Goal: Task Accomplishment & Management: Use online tool/utility

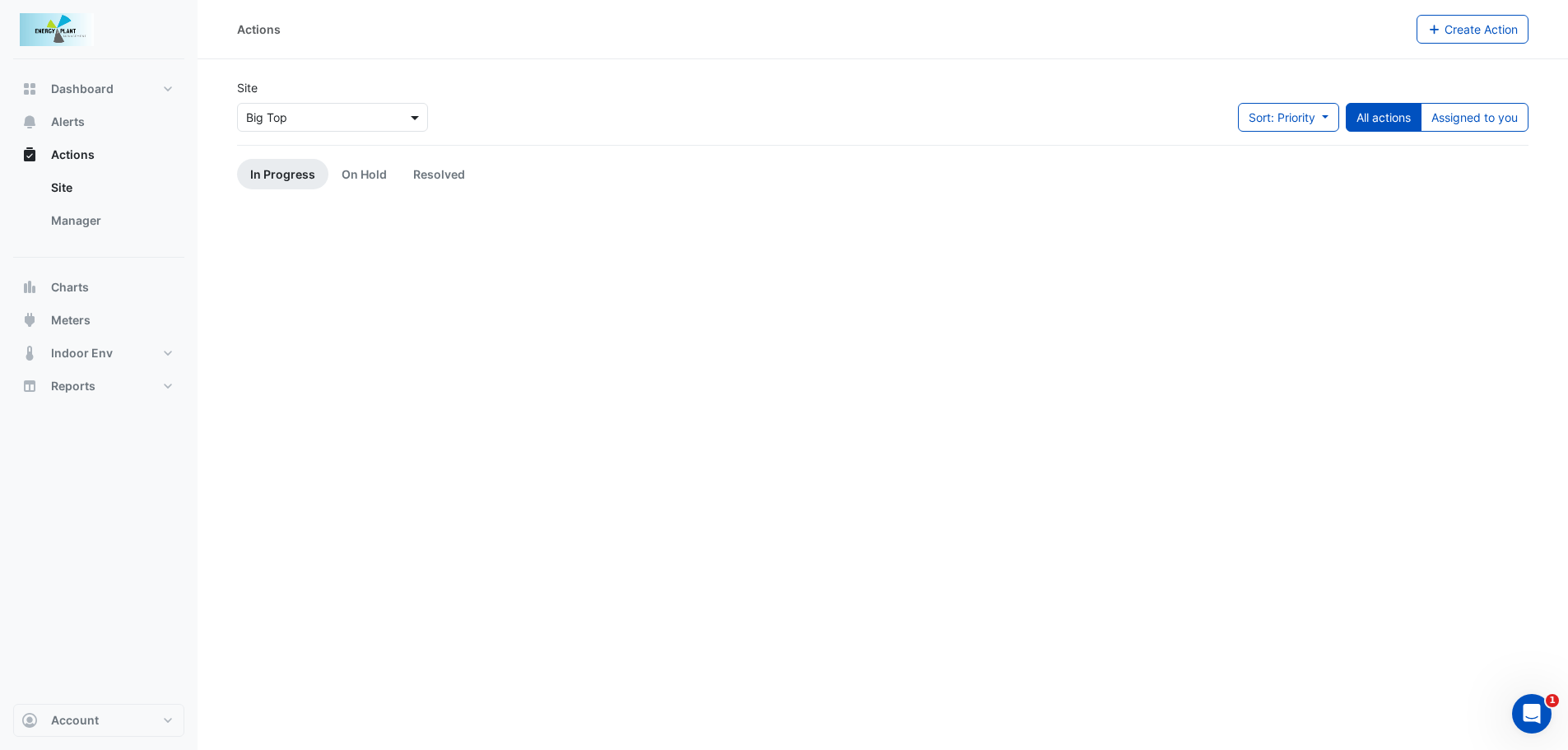
click at [418, 113] on span at bounding box center [417, 117] width 20 height 18
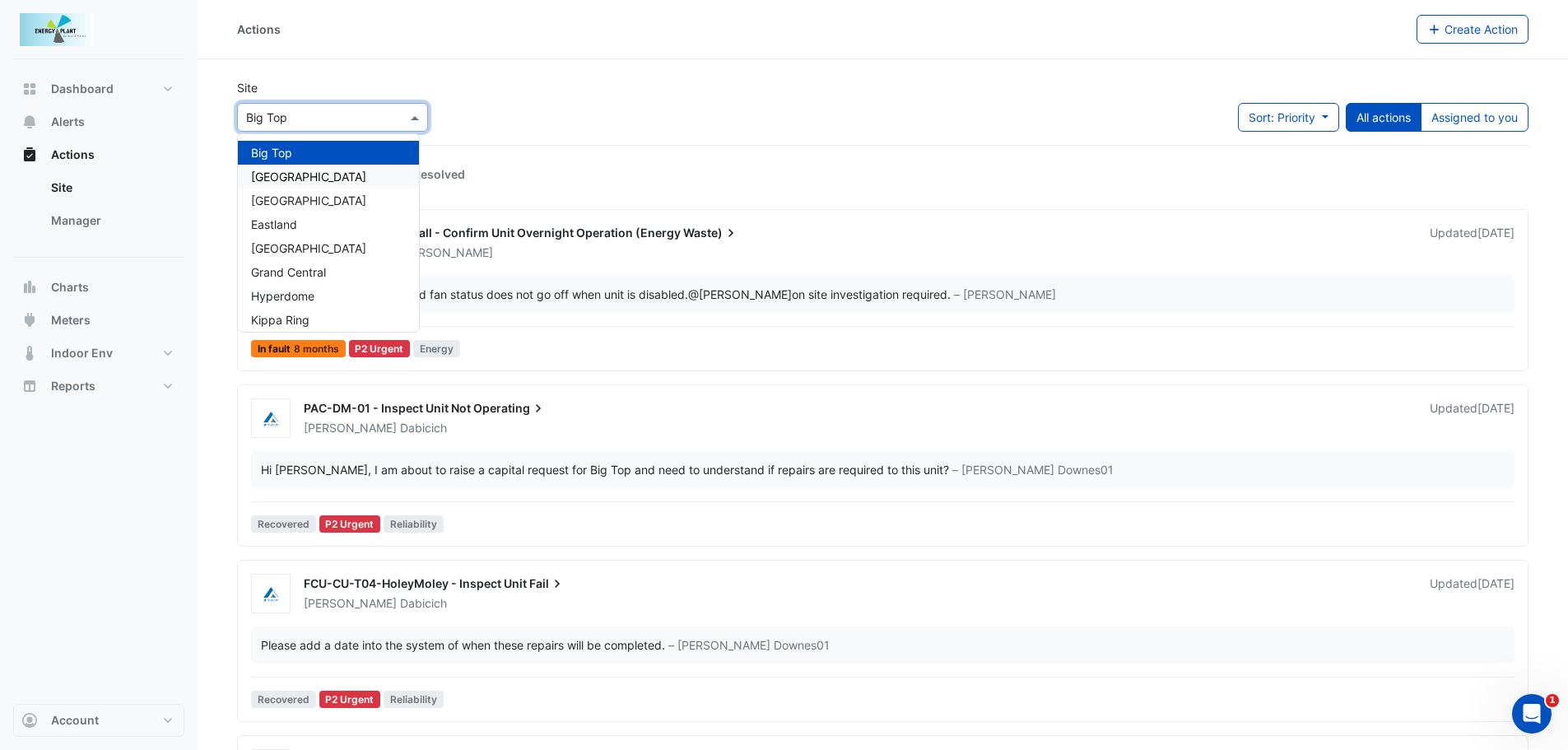
click at [332, 178] on span "[GEOGRAPHIC_DATA]" at bounding box center [308, 177] width 115 height 14
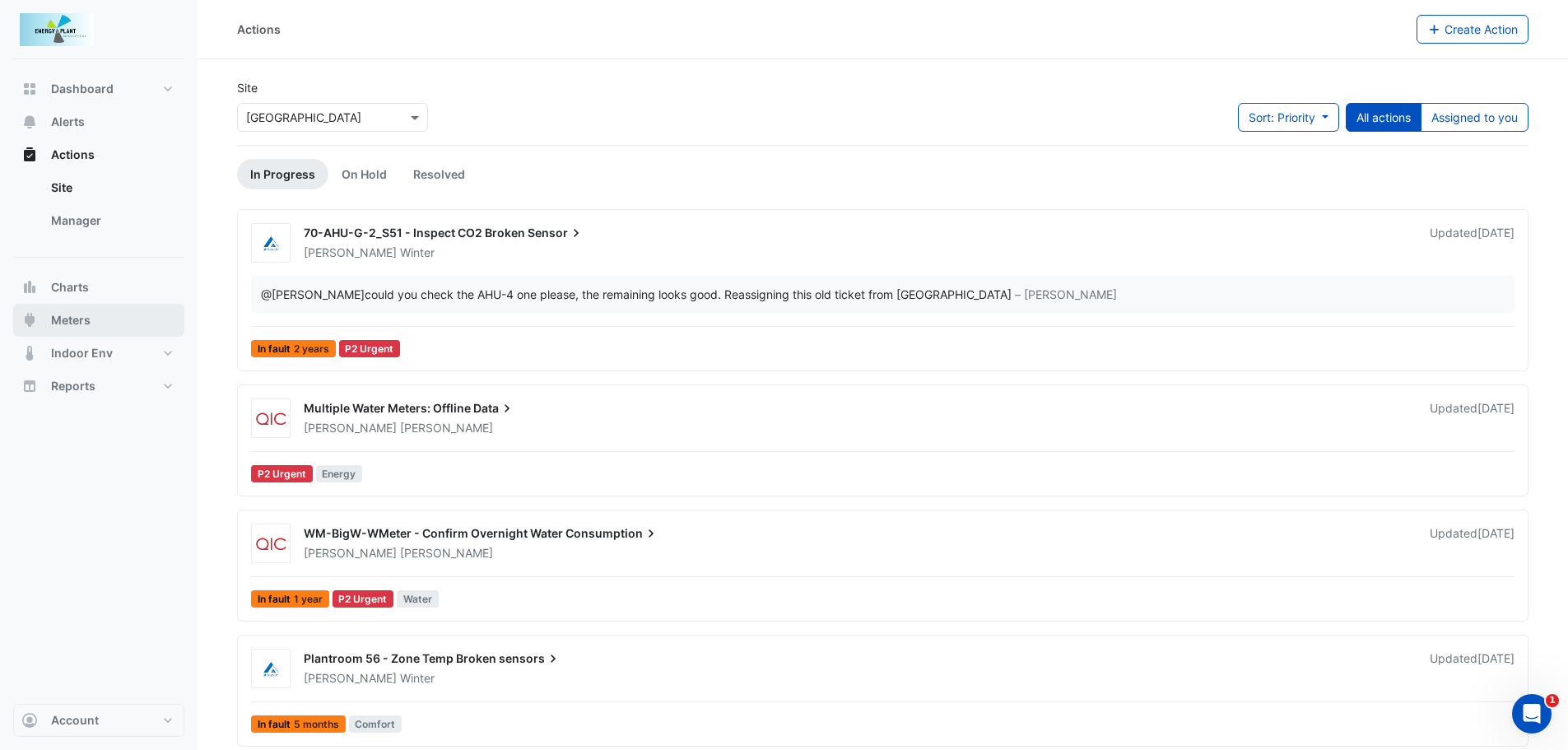
click at [81, 314] on span "Meters" at bounding box center [71, 321] width 40 height 17
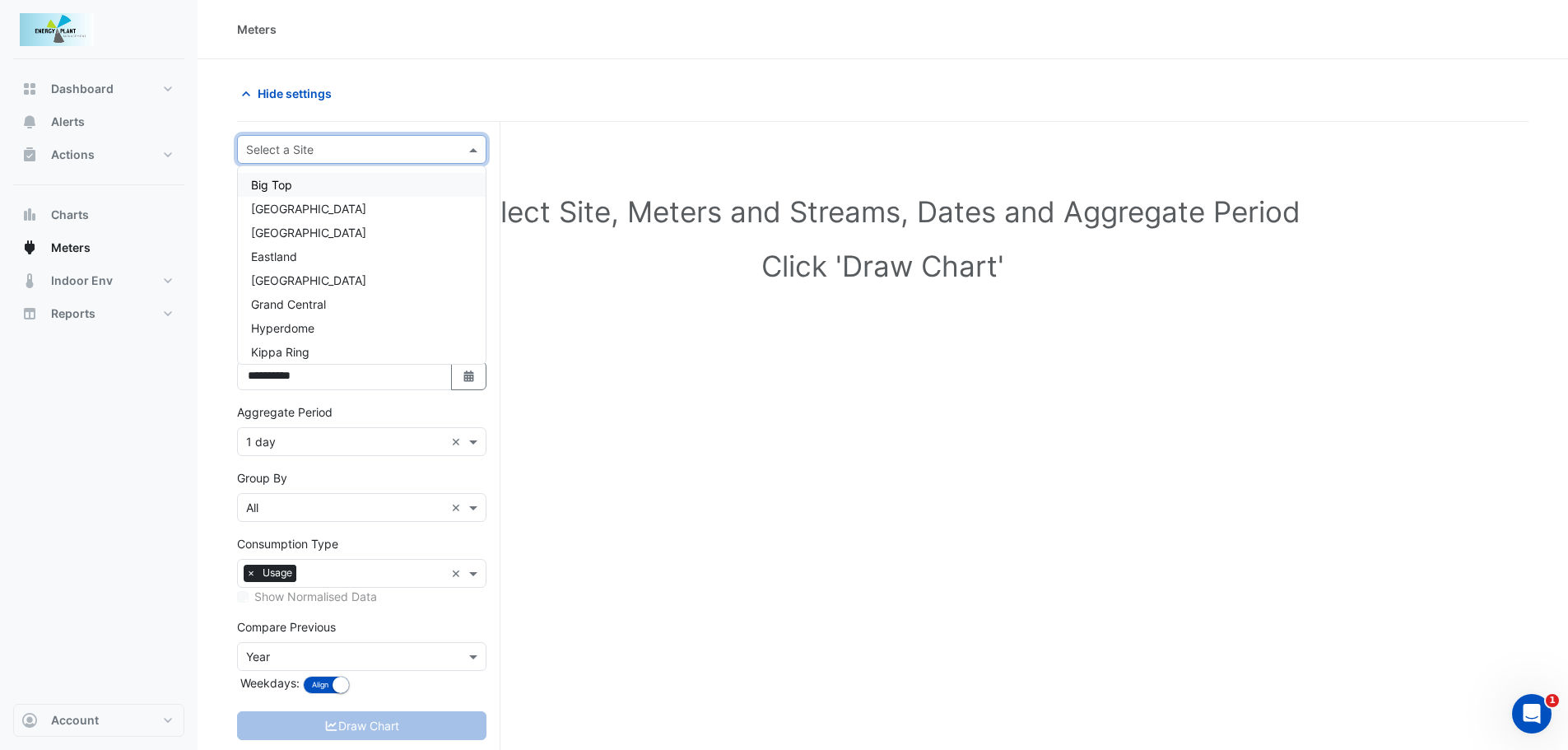
click at [469, 144] on span at bounding box center [476, 150] width 20 height 18
click at [319, 208] on span "[GEOGRAPHIC_DATA]" at bounding box center [308, 208] width 115 height 14
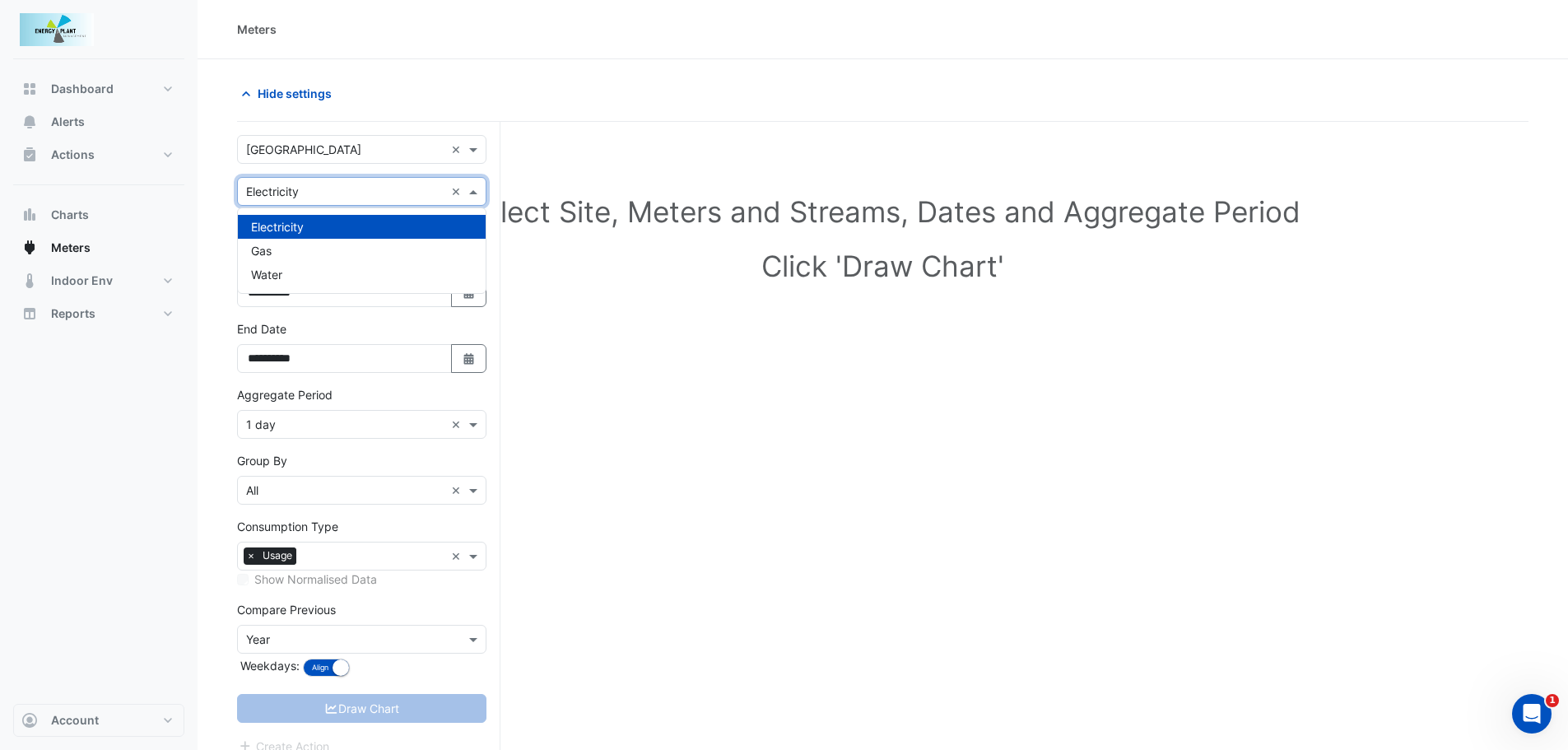
click at [473, 189] on span at bounding box center [476, 191] width 20 height 18
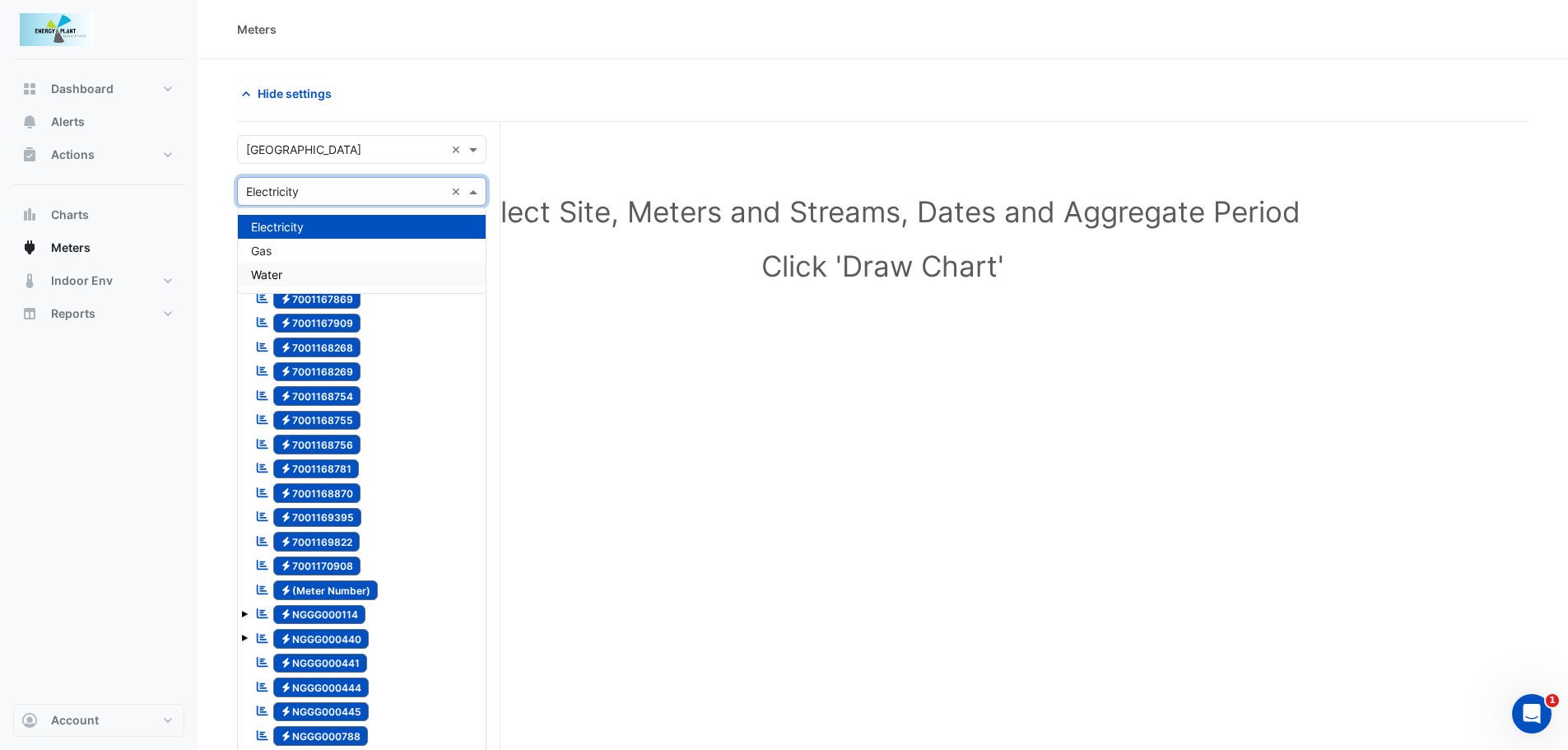
click at [270, 273] on span "Water" at bounding box center [267, 274] width 32 height 14
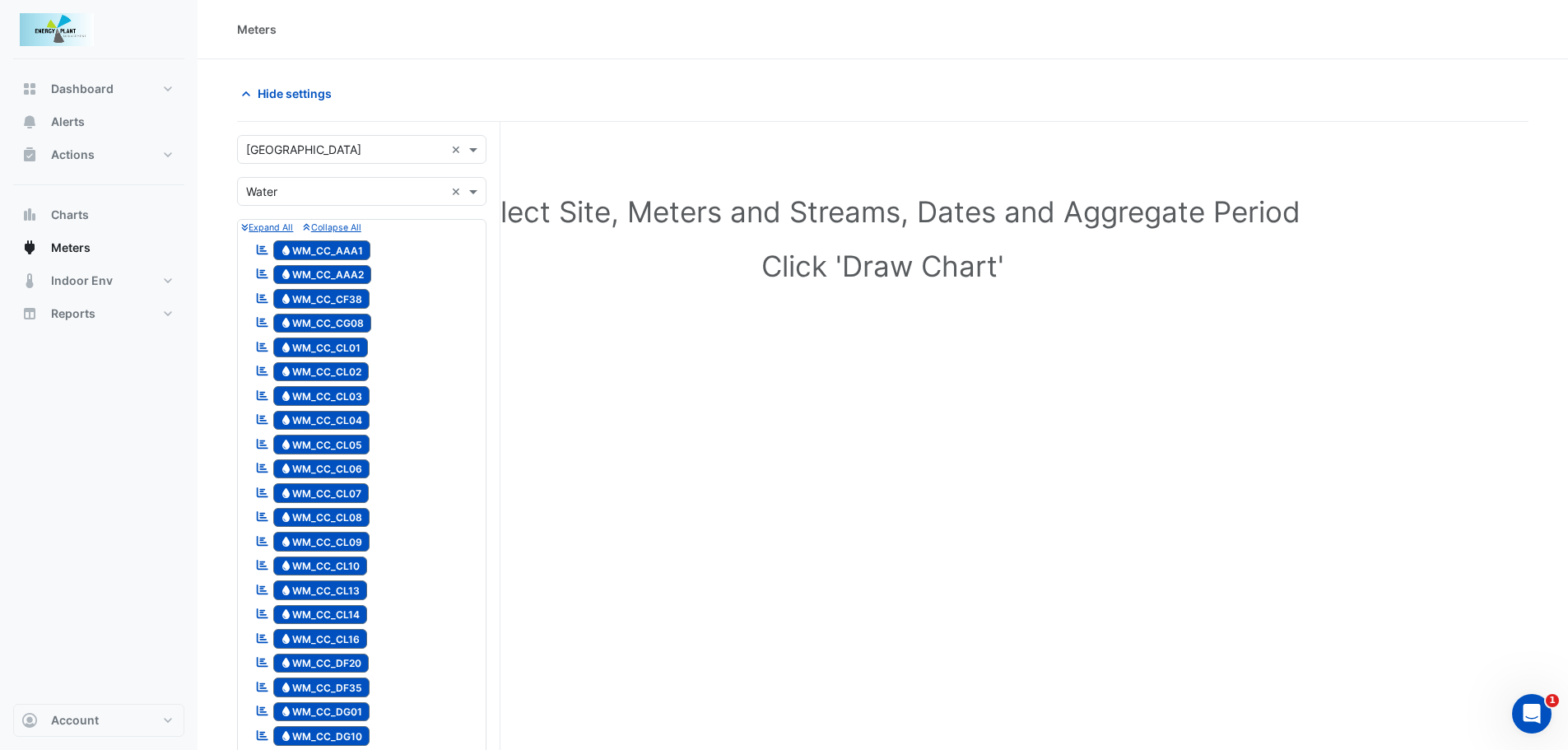
click at [261, 321] on icon "Reportable" at bounding box center [263, 322] width 15 height 11
click at [313, 320] on span "Water WM_CC_CG08" at bounding box center [322, 323] width 98 height 20
click at [339, 225] on small "Collapse All" at bounding box center [332, 228] width 58 height 11
click at [257, 226] on small "Expand All" at bounding box center [268, 228] width 52 height 11
click at [264, 305] on div "Reportable Water WM_CC_CF38" at bounding box center [312, 298] width 123 height 23
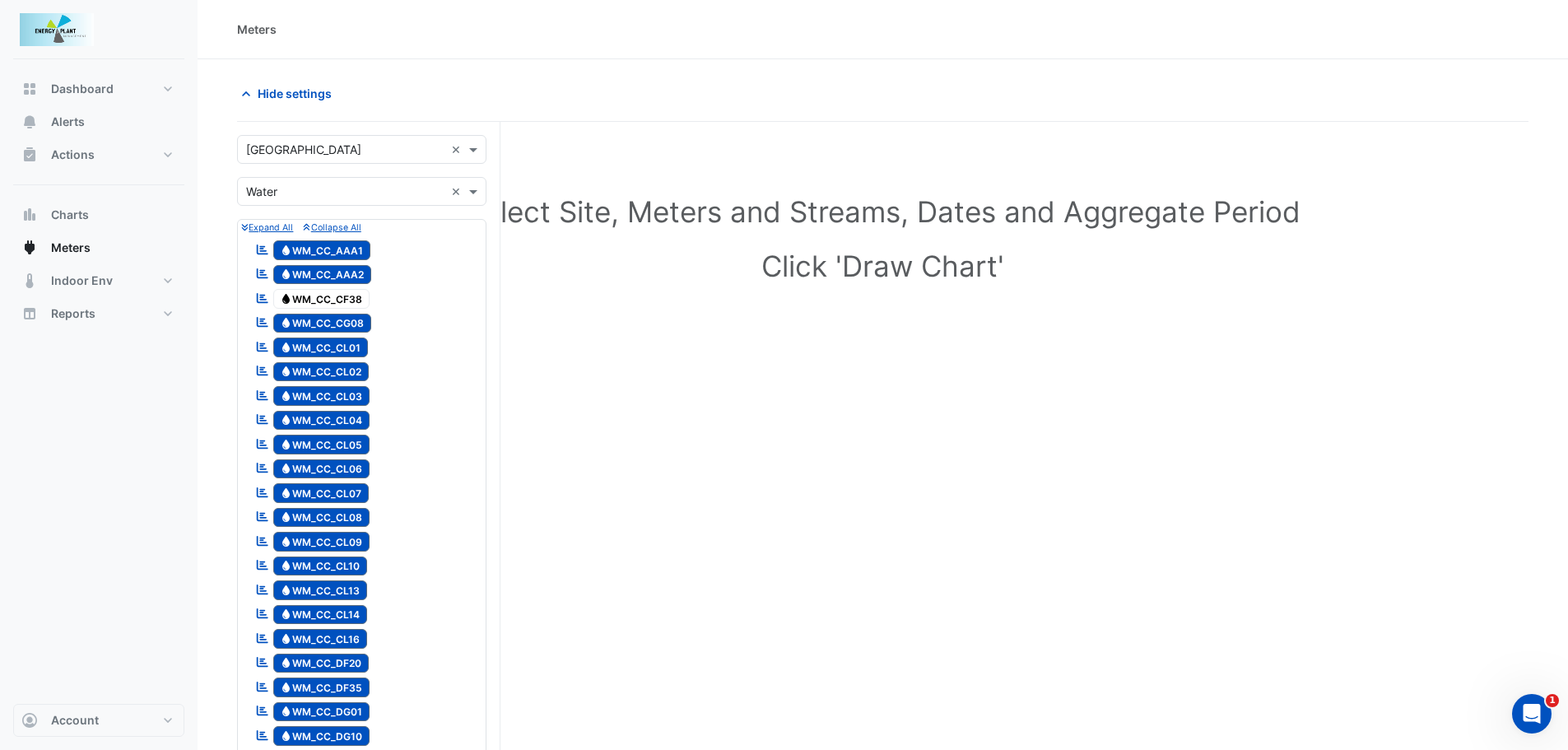
click at [300, 316] on span "Water WM_CC_CG08" at bounding box center [322, 323] width 98 height 20
click at [313, 270] on span "Water WM_CC_AAA2" at bounding box center [322, 274] width 98 height 20
click at [318, 254] on span "Water WM_CC_AAA1" at bounding box center [321, 250] width 98 height 20
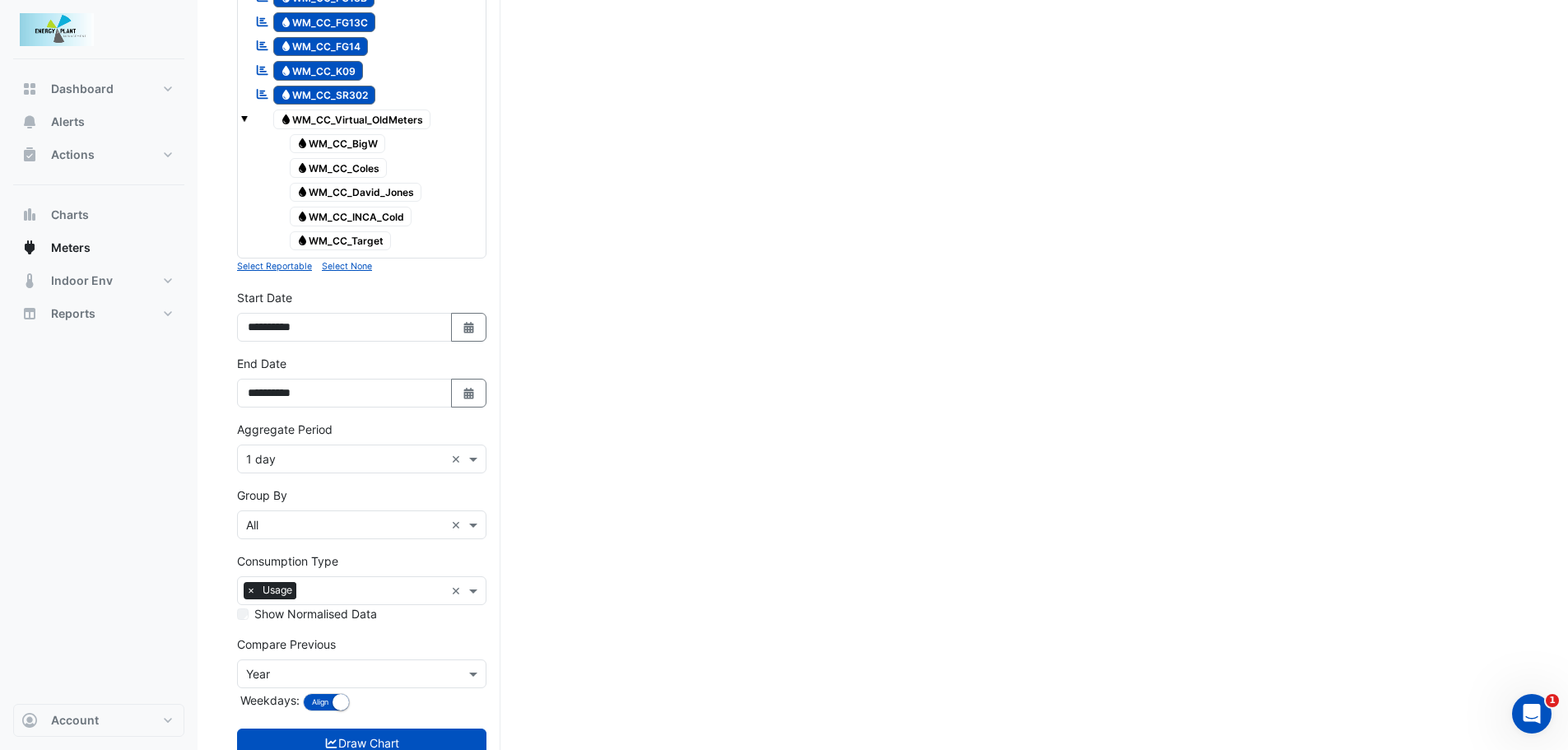
scroll to position [1317, 0]
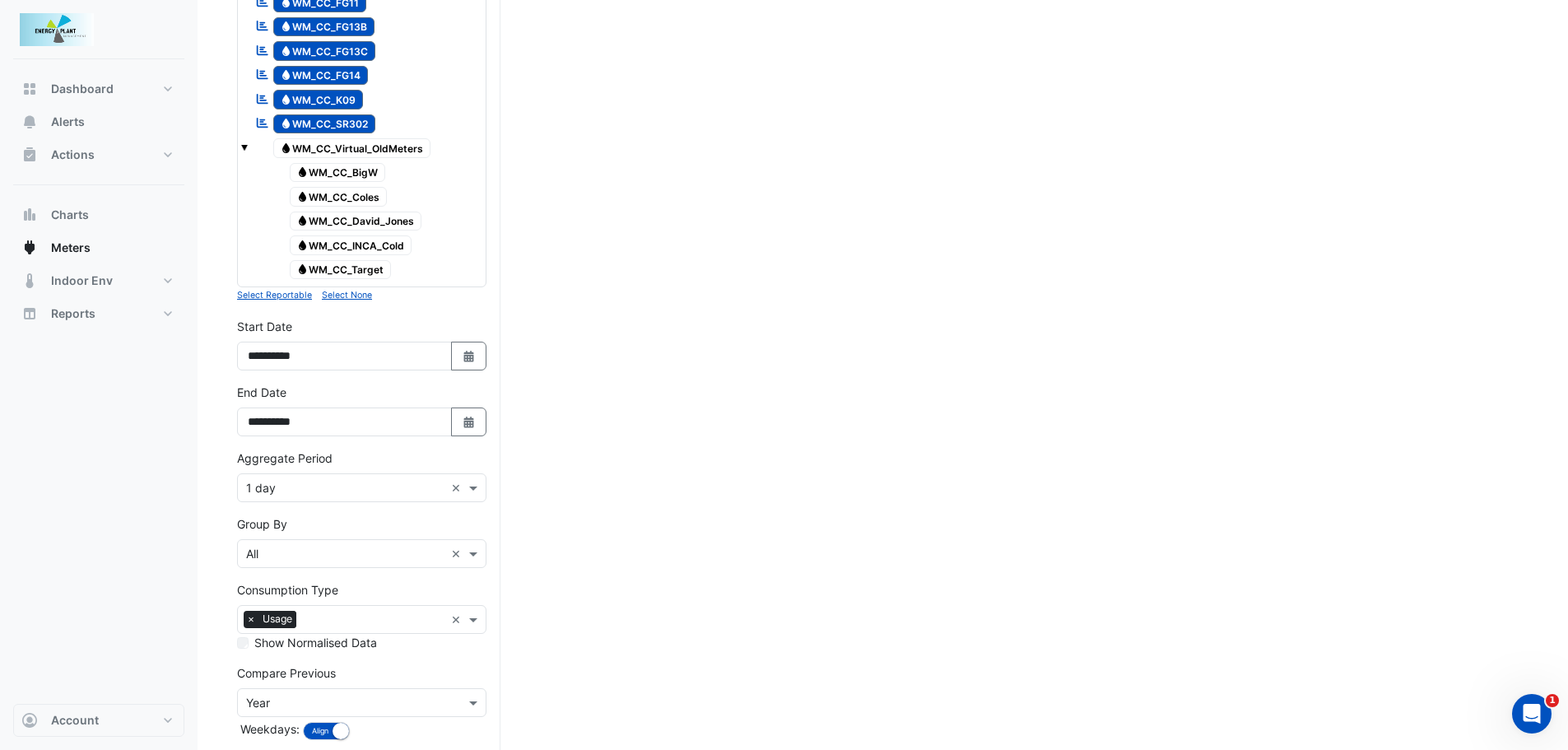
click at [331, 298] on small "Select None" at bounding box center [346, 296] width 50 height 11
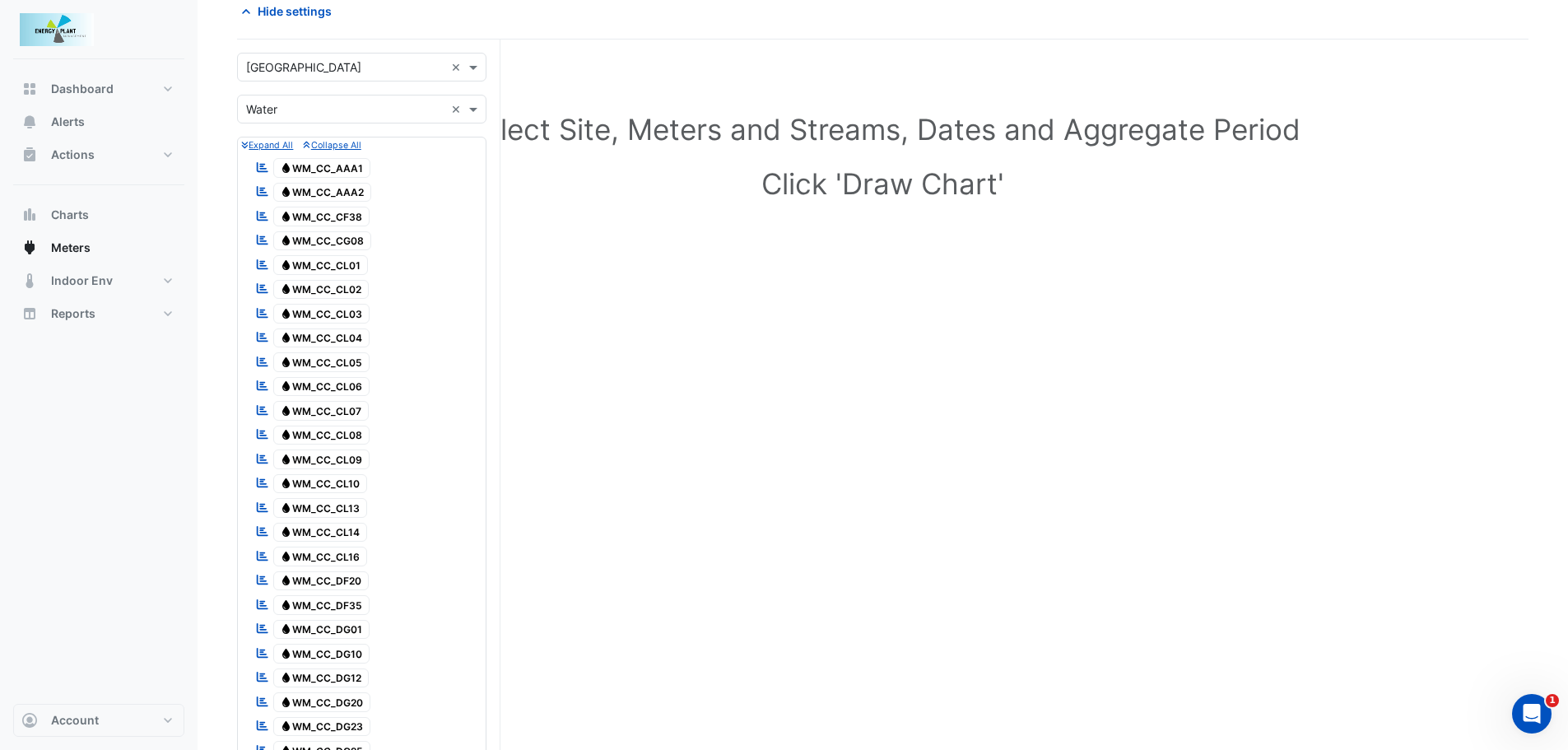
scroll to position [82, 0]
click at [343, 236] on span "Water WM_CC_CG08" at bounding box center [322, 242] width 98 height 20
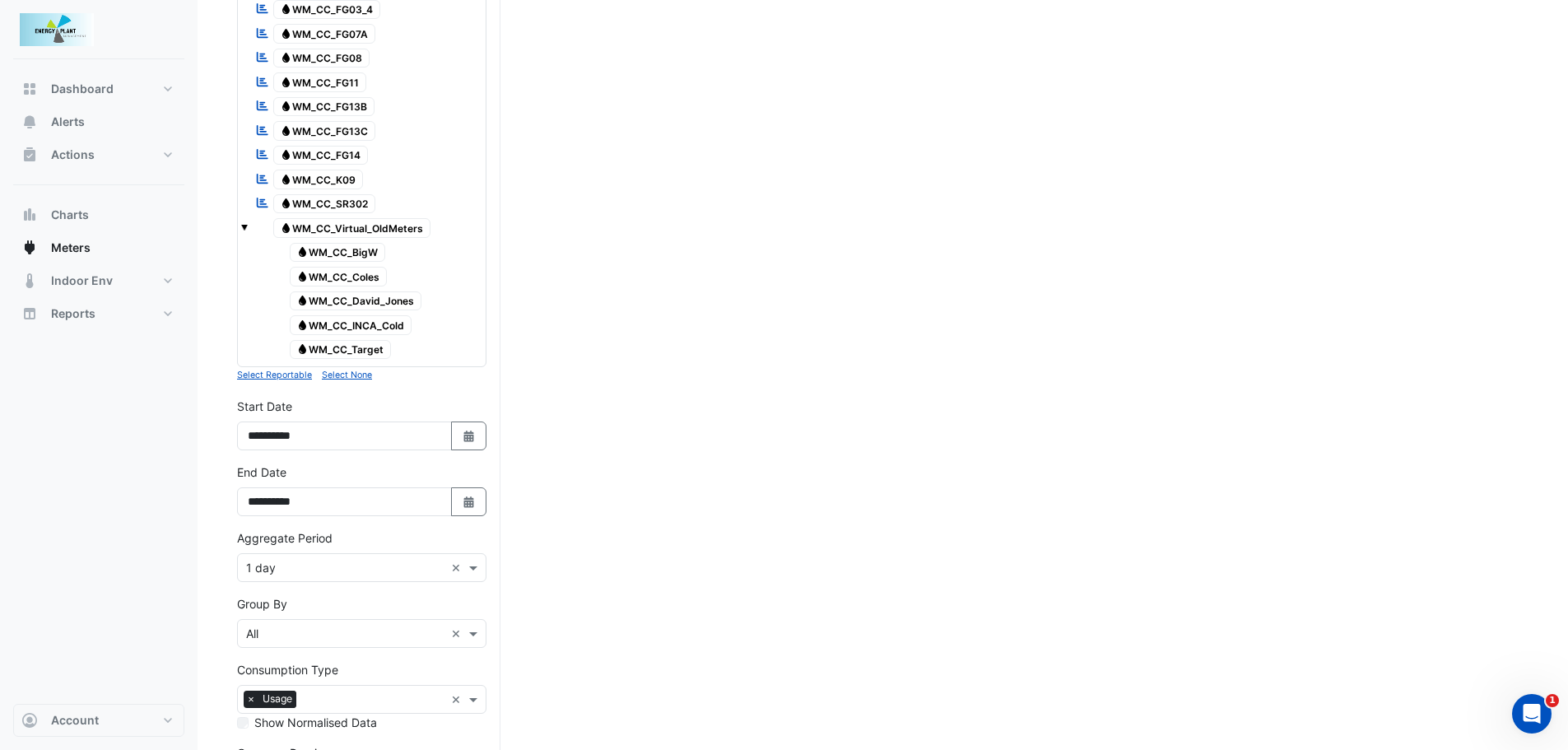
scroll to position [1399, 0]
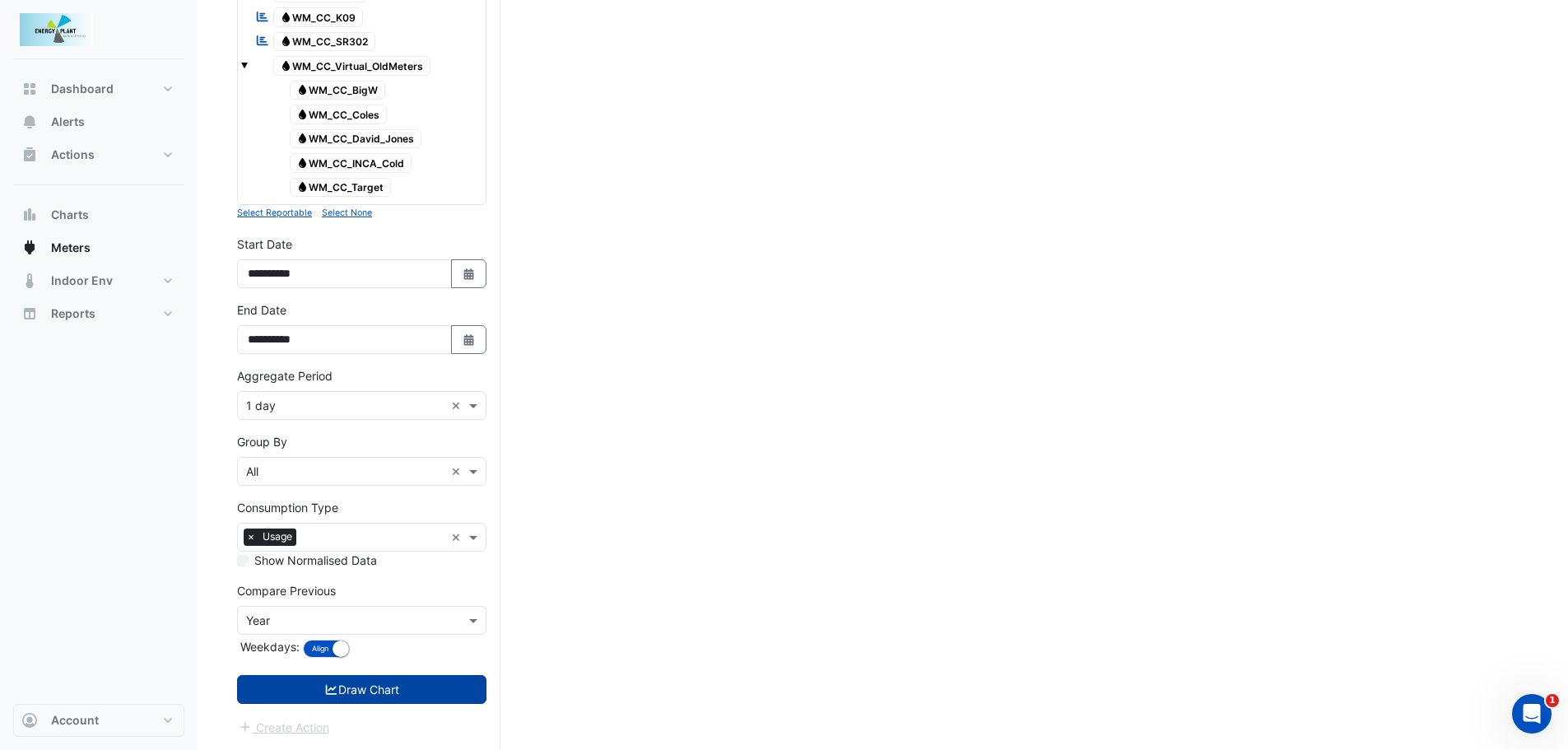
click at [389, 683] on button "Draw Chart" at bounding box center [361, 690] width 249 height 29
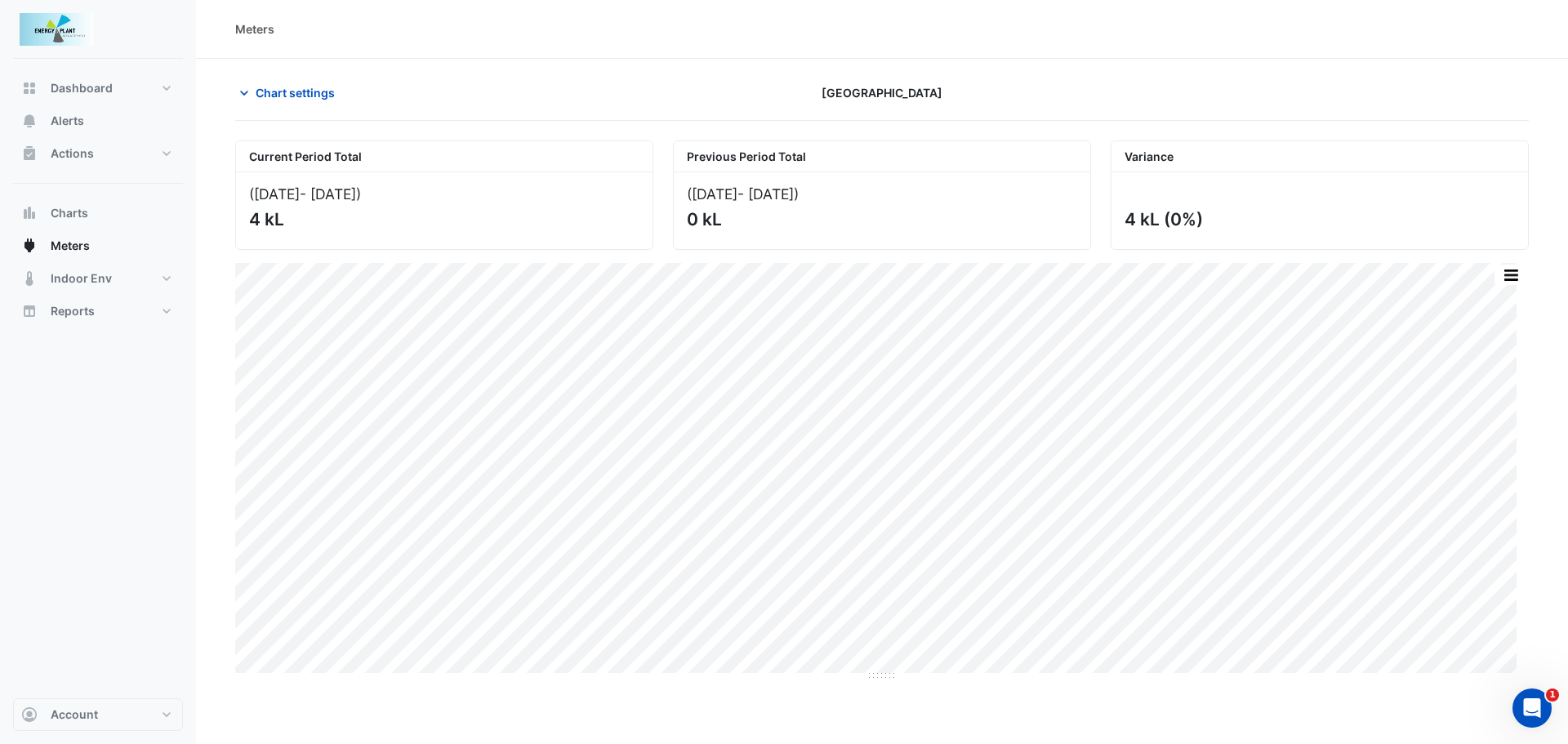
click at [807, 705] on div "Meters Chart settings [GEOGRAPHIC_DATA] Current Period Total ([DATE] - [DATE] )…" at bounding box center [882, 372] width 1372 height 744
click at [1512, 276] on button "button" at bounding box center [1510, 275] width 32 height 20
click at [1109, 200] on div "Variance 4 kL (0%)" at bounding box center [1319, 195] width 438 height 110
click at [290, 101] on button "Chart settings" at bounding box center [290, 92] width 111 height 29
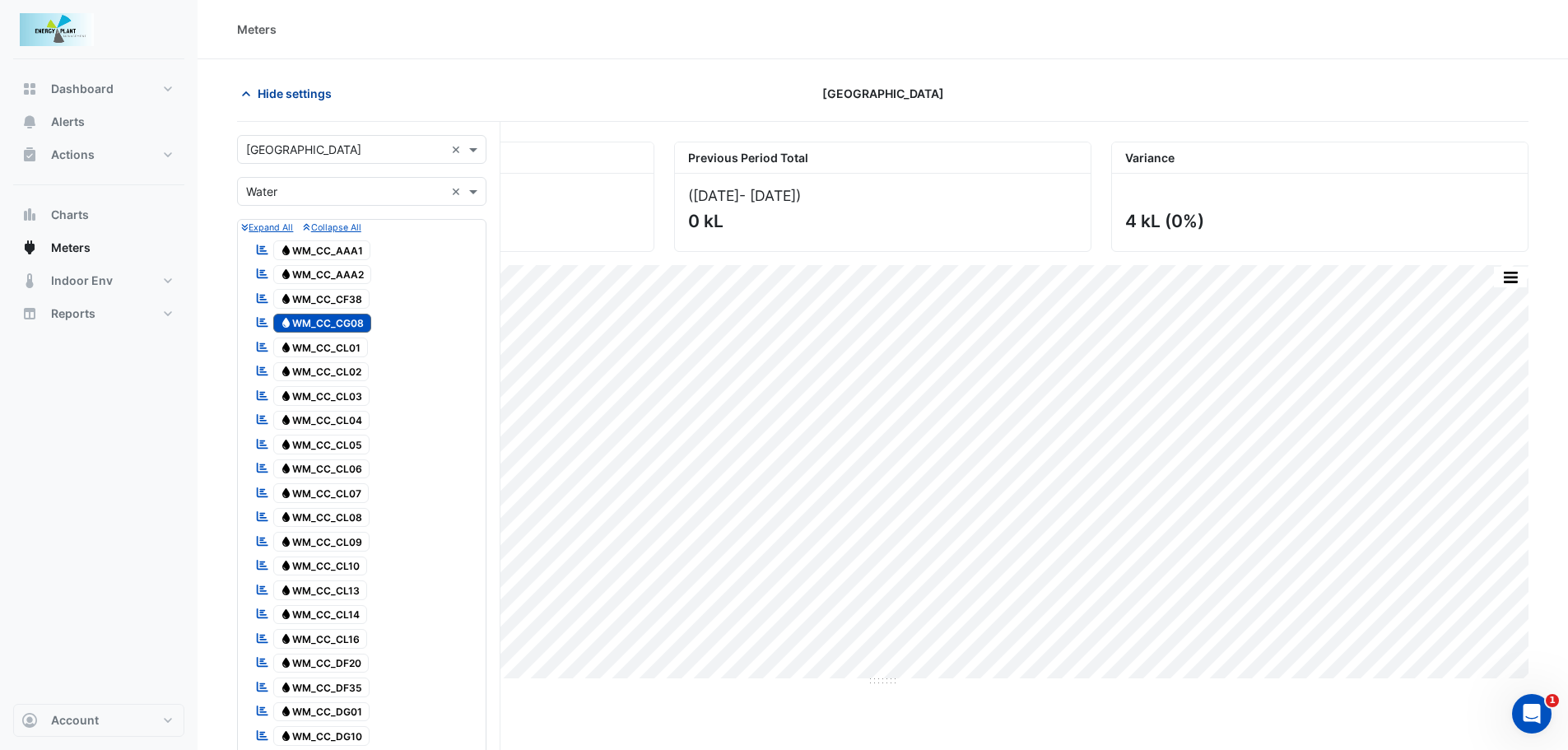
click at [293, 102] on button "Hide settings" at bounding box center [289, 93] width 105 height 29
